Goal: Transaction & Acquisition: Purchase product/service

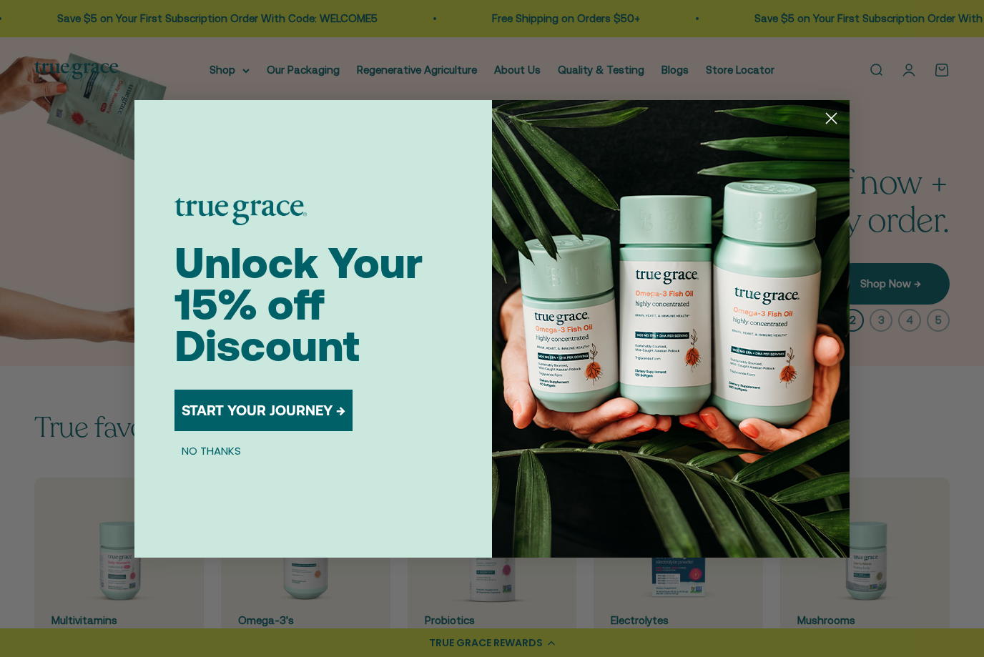
click at [826, 119] on circle "Close dialog" at bounding box center [831, 118] width 24 height 24
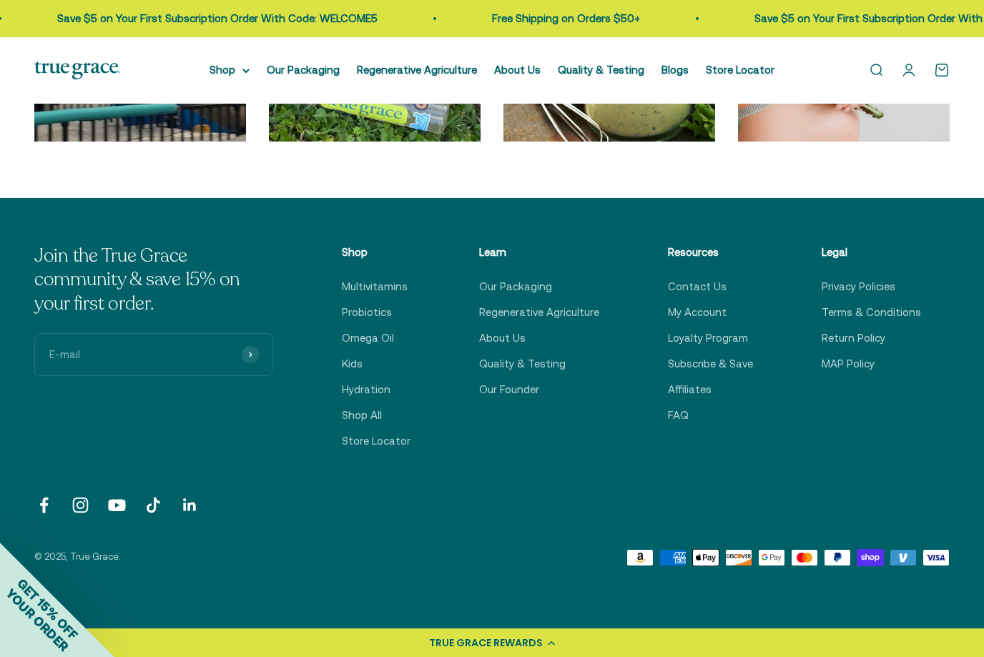
scroll to position [4334, 0]
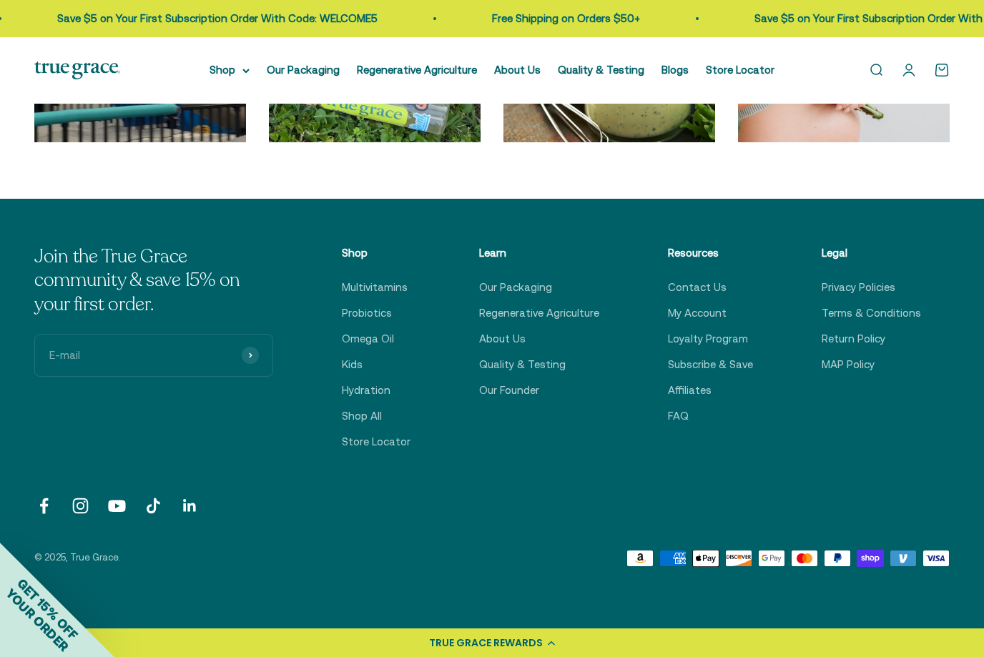
click at [377, 393] on link "Hydration" at bounding box center [366, 390] width 49 height 17
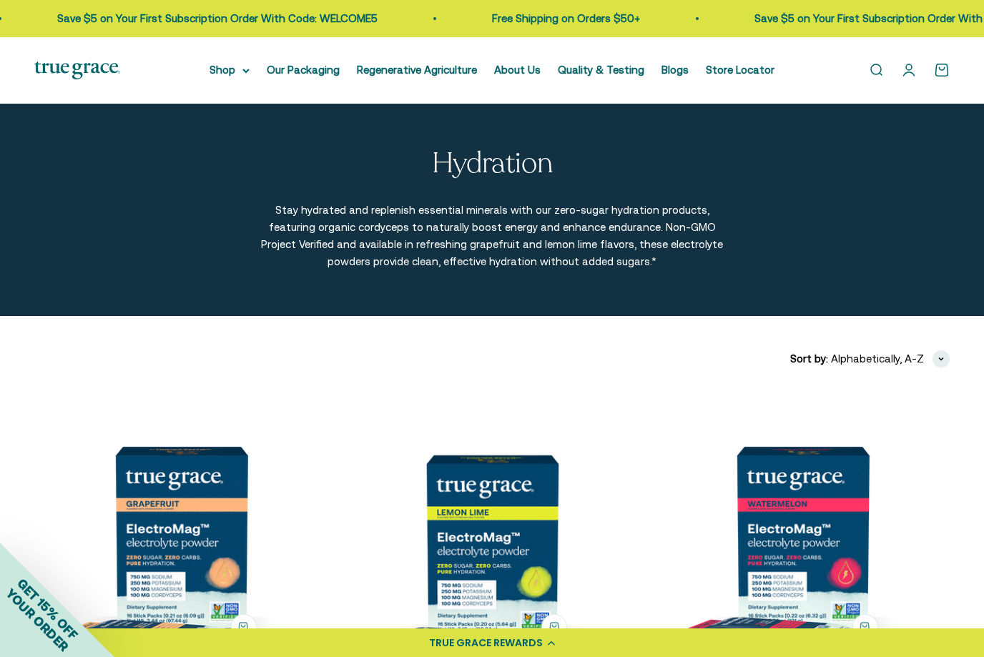
scroll to position [1, 0]
click at [600, 74] on link "Quality & Testing" at bounding box center [601, 70] width 86 height 12
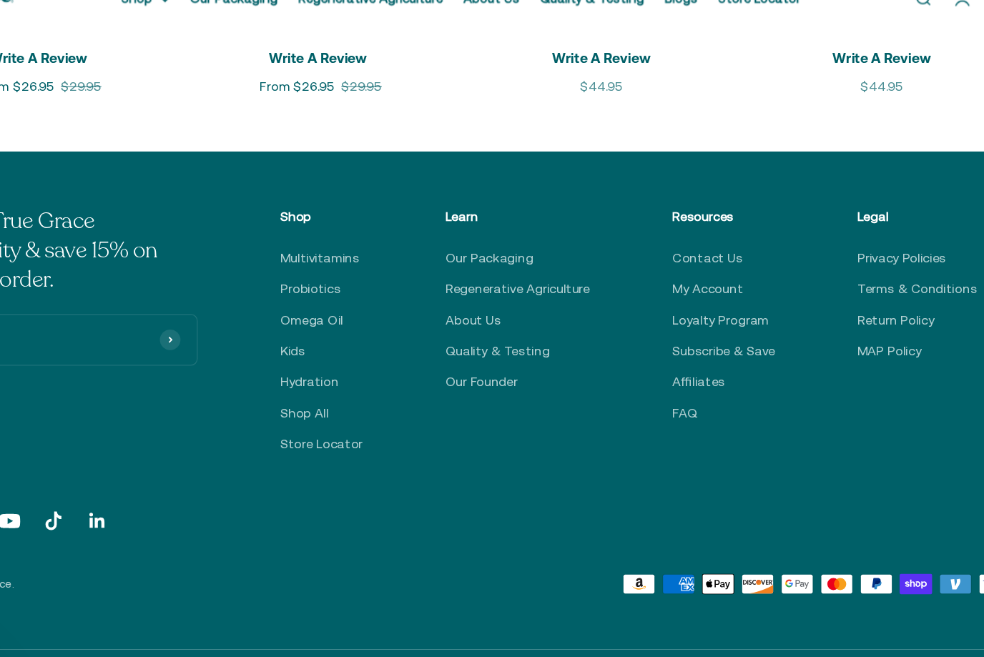
scroll to position [1989, 0]
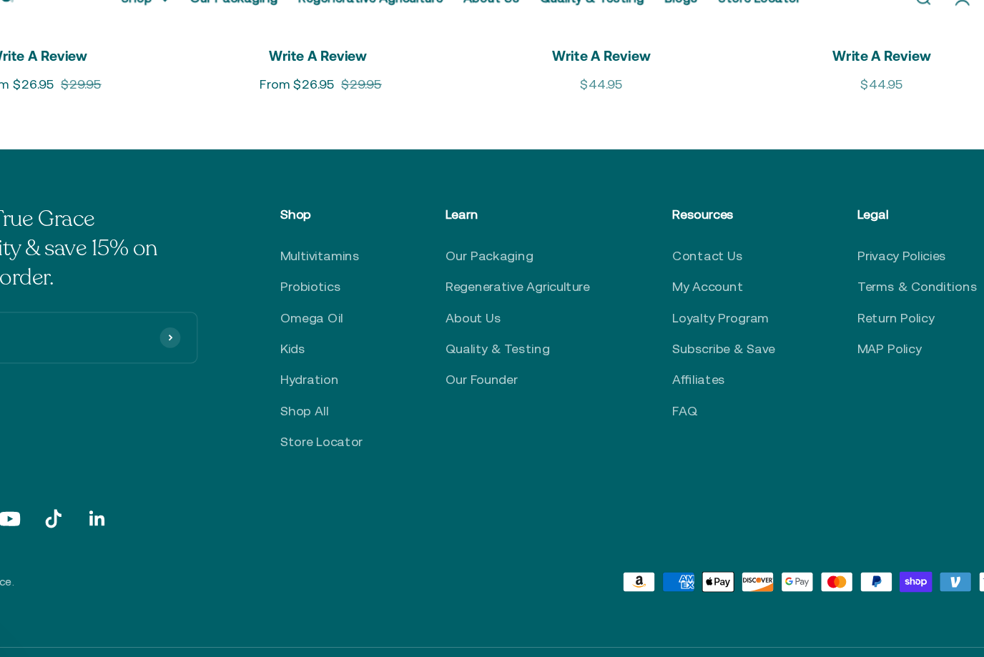
click at [342, 379] on link "Hydration" at bounding box center [366, 387] width 49 height 17
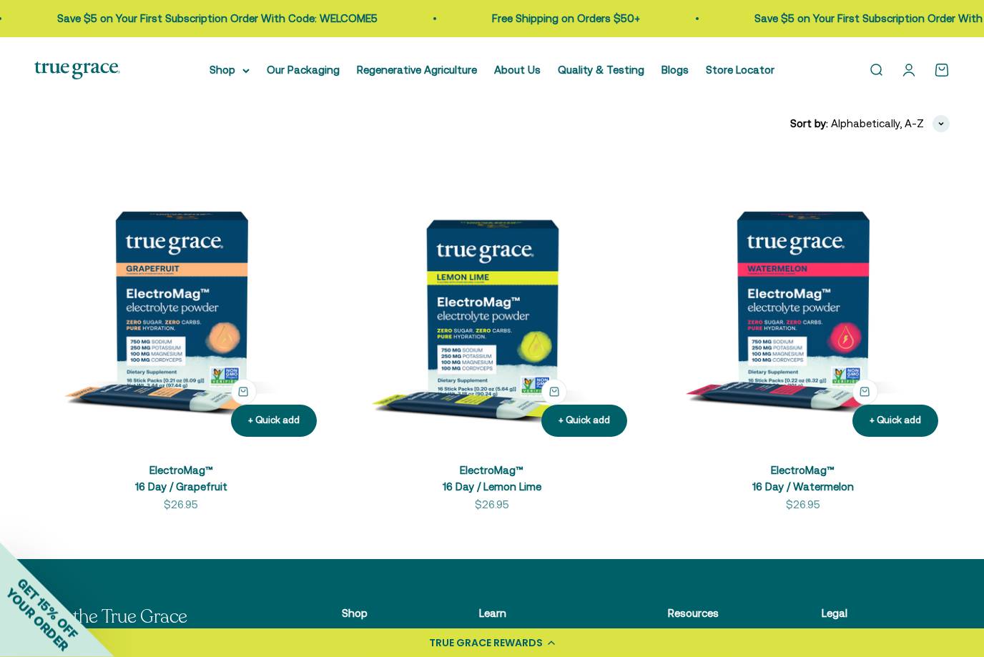
scroll to position [237, 0]
click at [203, 342] on img at bounding box center [181, 302] width 294 height 294
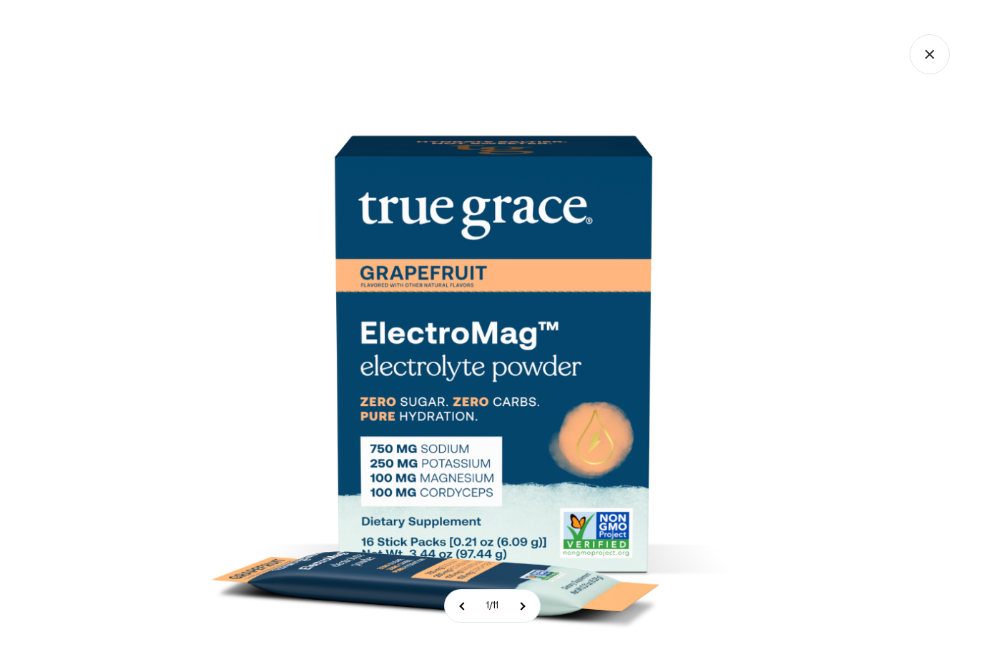
click at [528, 622] on button at bounding box center [522, 606] width 36 height 32
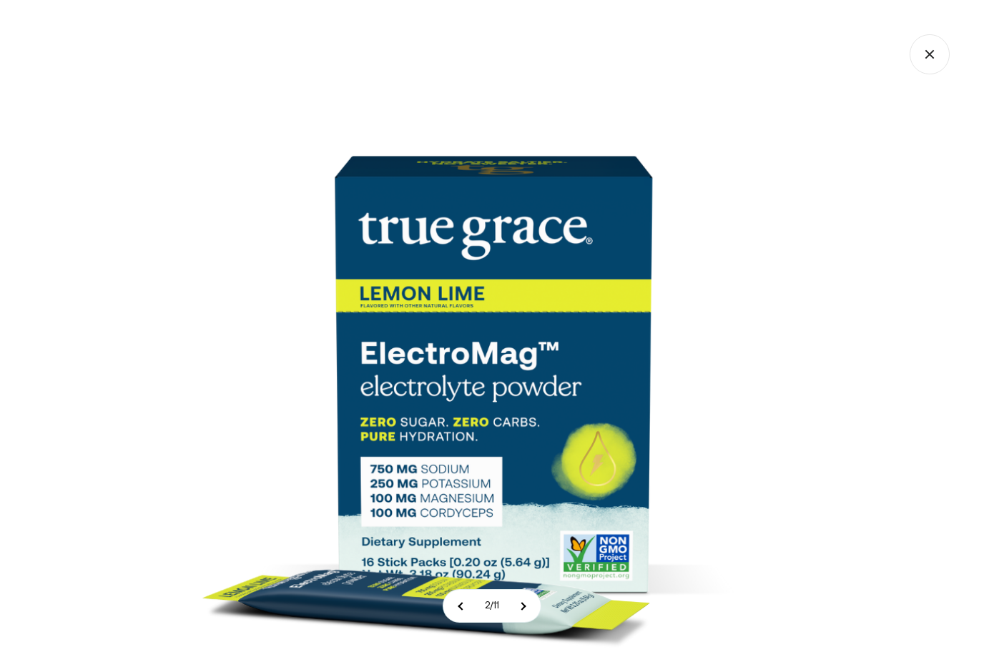
click at [532, 622] on button at bounding box center [523, 606] width 36 height 32
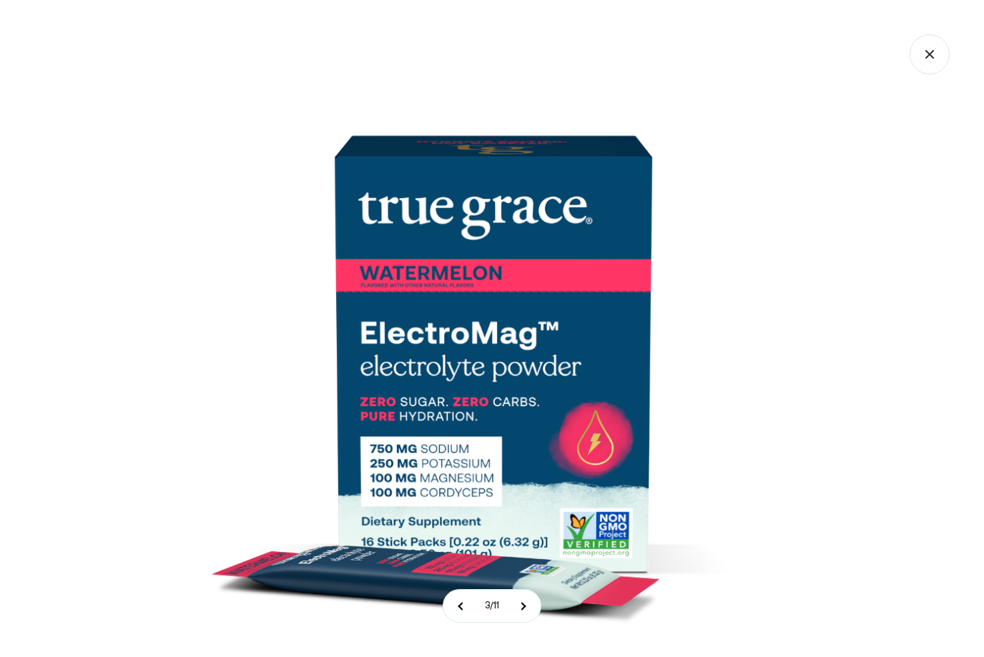
click at [532, 622] on button at bounding box center [523, 606] width 36 height 32
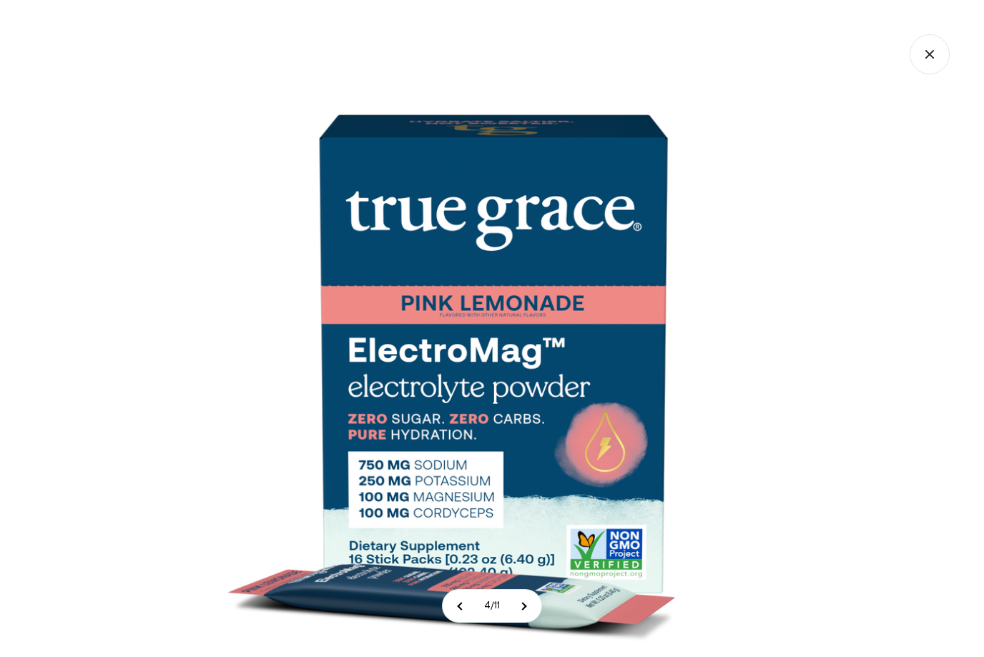
click at [528, 622] on button at bounding box center [523, 606] width 36 height 32
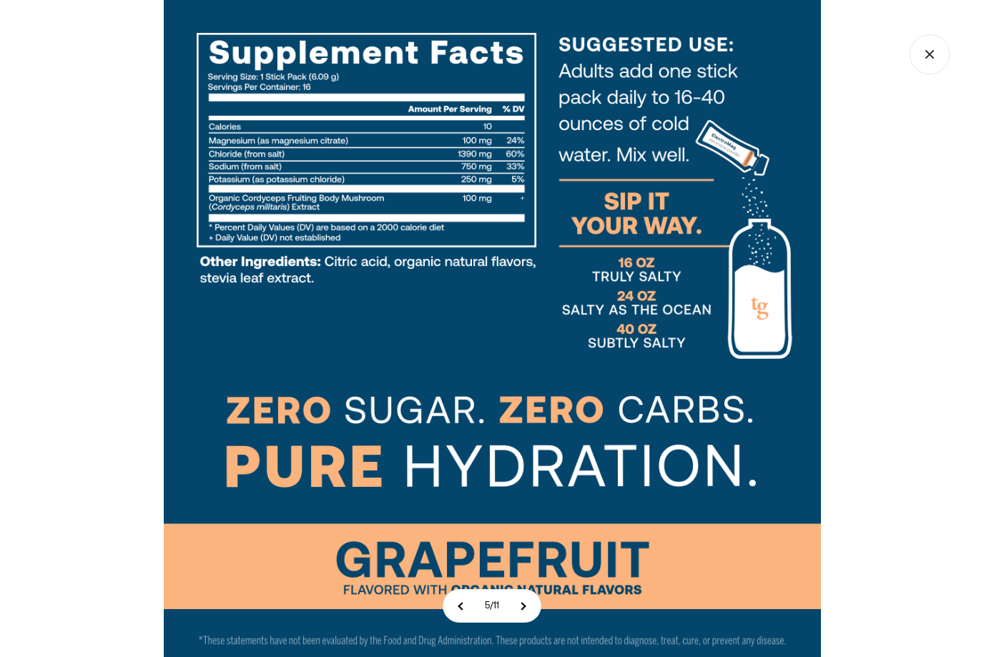
scroll to position [169, 0]
